Goal: Entertainment & Leisure: Consume media (video, audio)

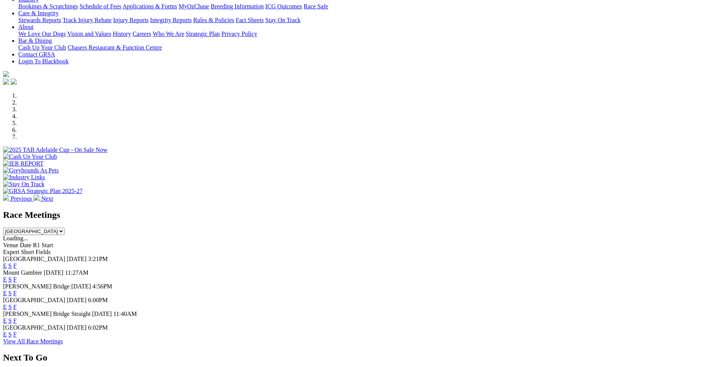
scroll to position [229, 0]
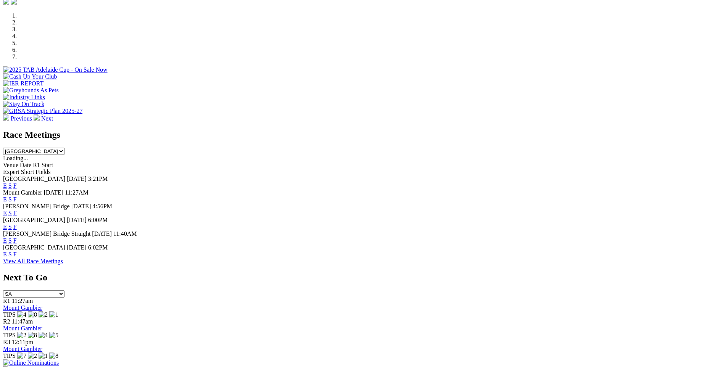
click at [17, 182] on link "F" at bounding box center [14, 185] width 3 height 6
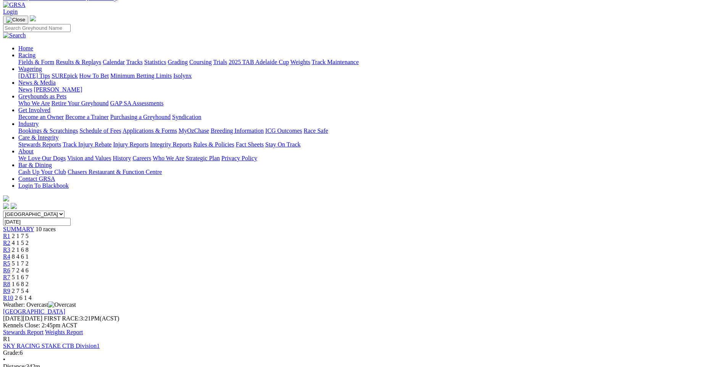
scroll to position [76, 0]
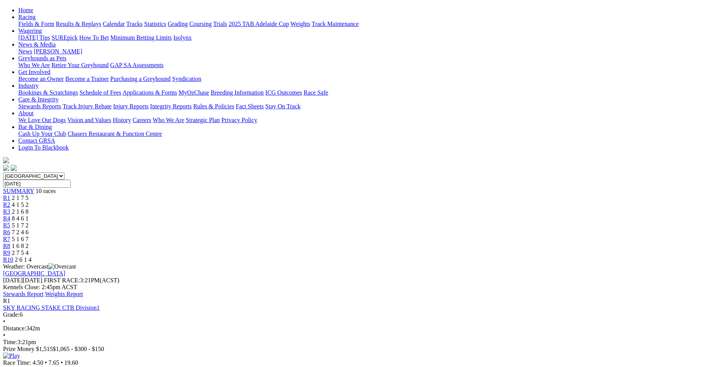
click at [537, 250] on div "R9 2 7 5 4" at bounding box center [362, 253] width 718 height 7
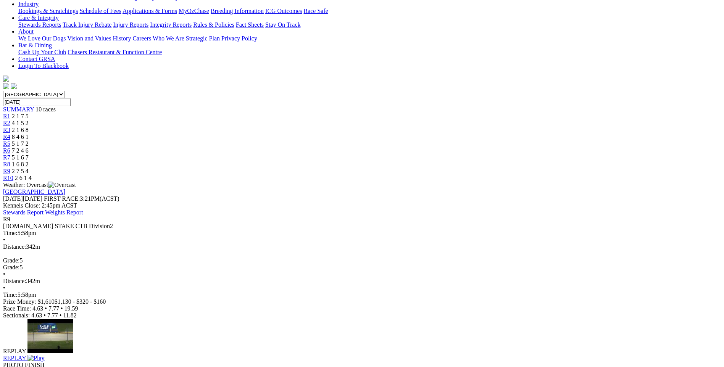
scroll to position [153, 0]
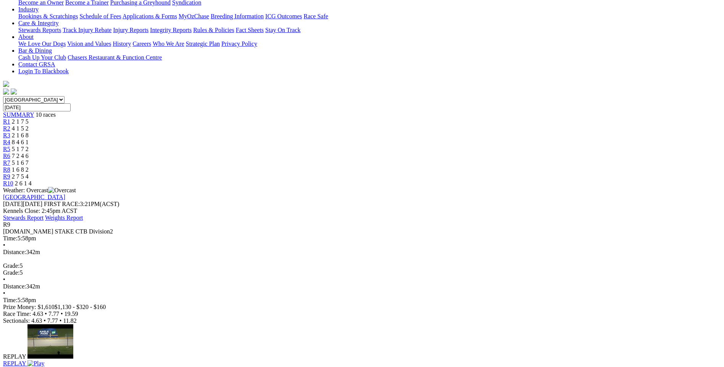
click at [44, 360] on img at bounding box center [35, 363] width 17 height 7
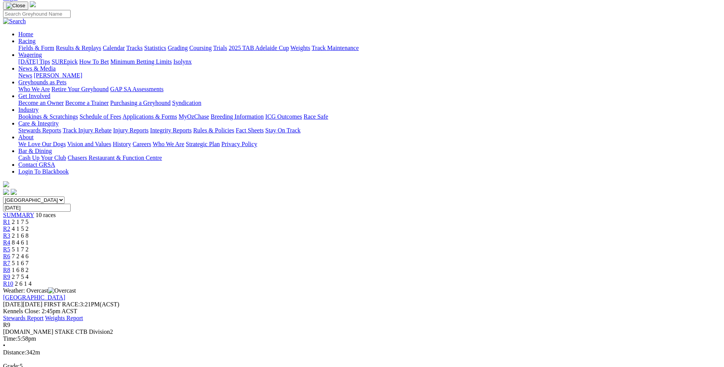
scroll to position [38, 0]
